Goal: Information Seeking & Learning: Compare options

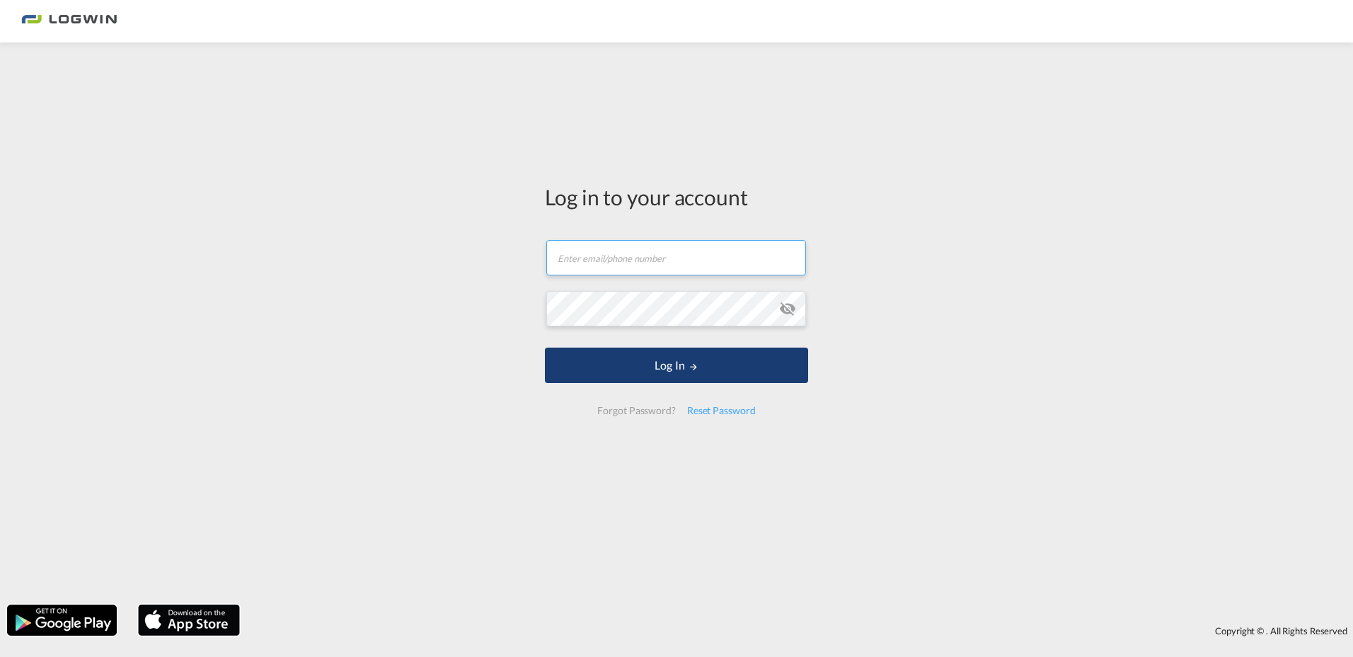
type input "reinhard.grundbichler@logwin-logistics.com"
click at [678, 366] on button "Log In" at bounding box center [676, 365] width 263 height 35
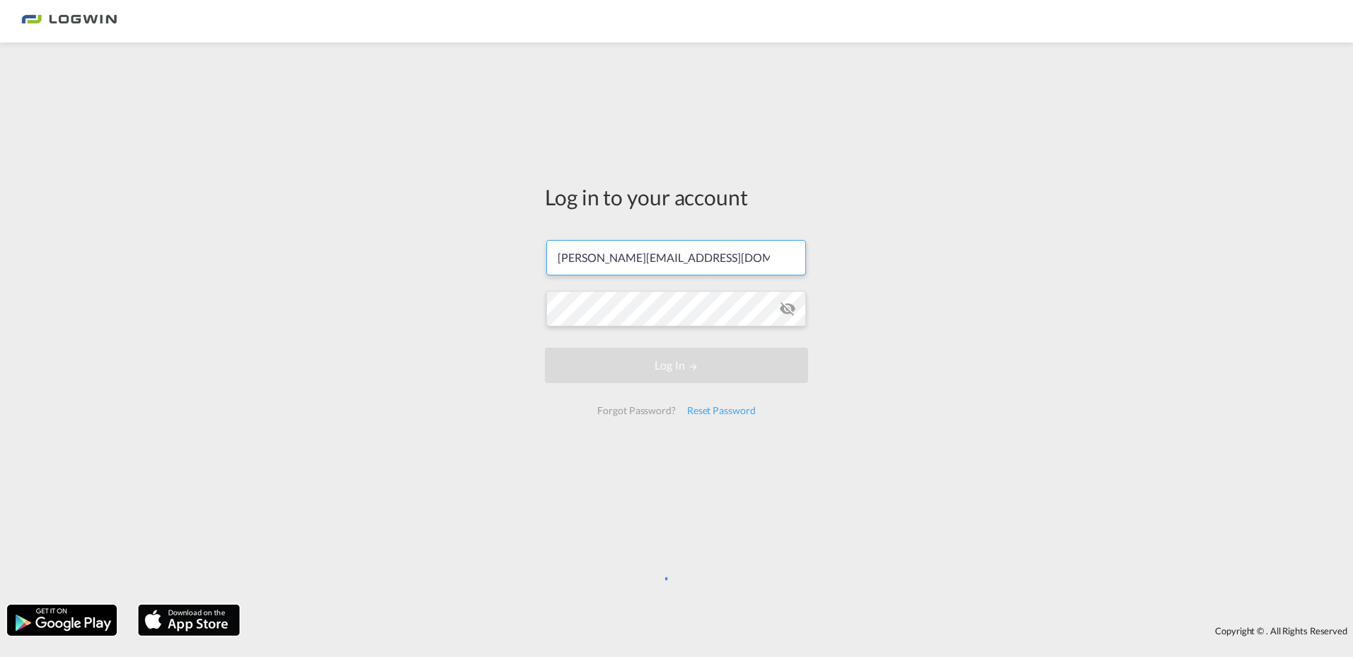
scroll to position [0, 6]
